Goal: Find specific page/section: Find specific page/section

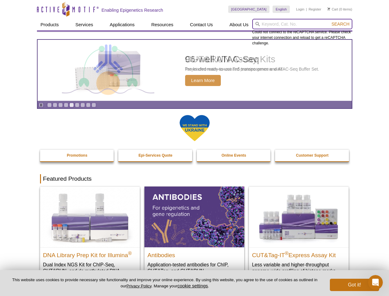
click at [302, 24] on input "search" at bounding box center [302, 24] width 100 height 10
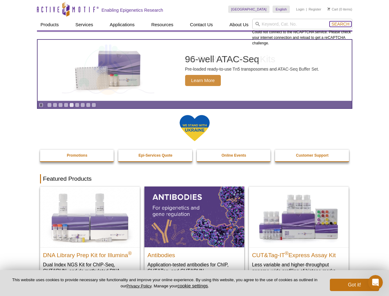
click at [340, 24] on span "Search" at bounding box center [340, 24] width 18 height 5
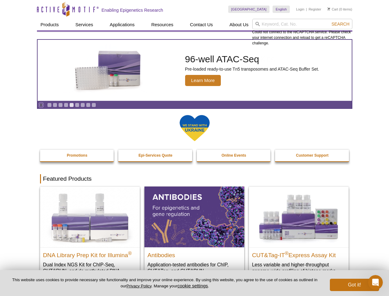
click at [41, 105] on icon "Pause" at bounding box center [41, 105] width 4 height 4
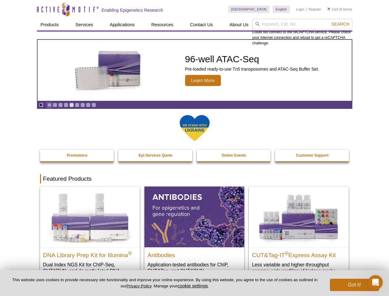
click at [49, 105] on link "Go to slide 1" at bounding box center [49, 105] width 5 height 5
click at [55, 105] on link "Go to slide 2" at bounding box center [55, 105] width 5 height 5
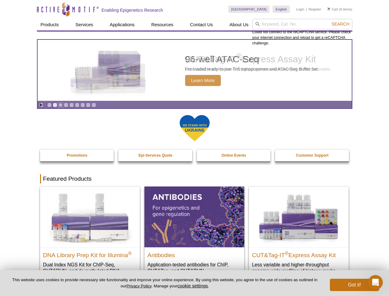
click at [60, 105] on link "Go to slide 3" at bounding box center [60, 105] width 5 height 5
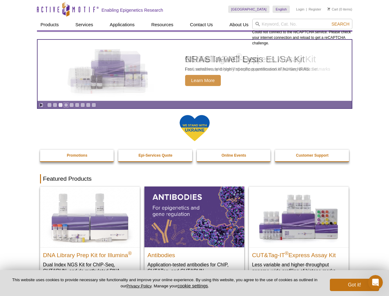
click at [66, 105] on link "Go to slide 4" at bounding box center [66, 105] width 5 height 5
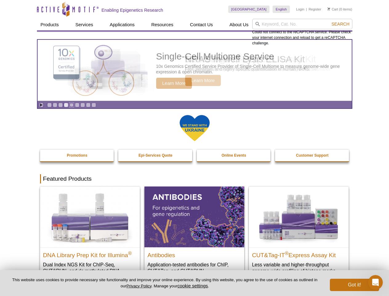
click at [71, 105] on link "Go to slide 5" at bounding box center [71, 105] width 5 height 5
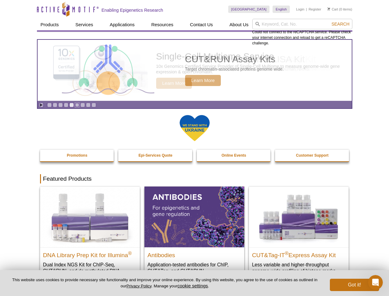
click at [77, 105] on link "Go to slide 6" at bounding box center [77, 105] width 5 height 5
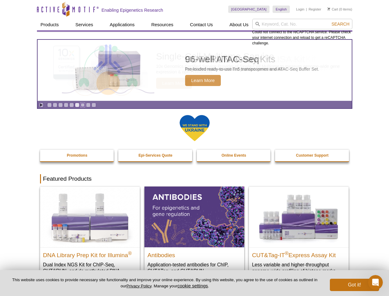
click at [83, 105] on link "Go to slide 7" at bounding box center [82, 105] width 5 height 5
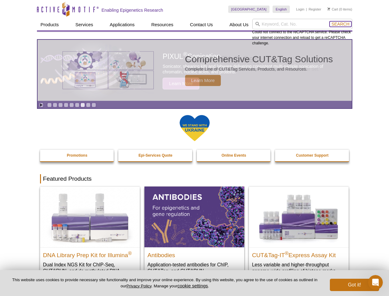
click at [340, 24] on span "Search" at bounding box center [340, 24] width 18 height 5
